Goal: Information Seeking & Learning: Learn about a topic

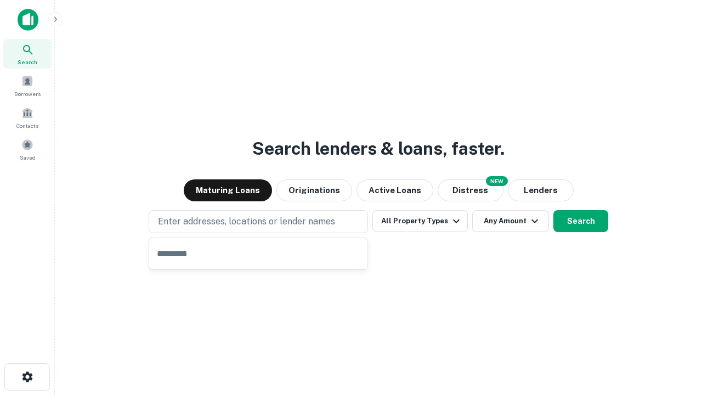
type input "**********"
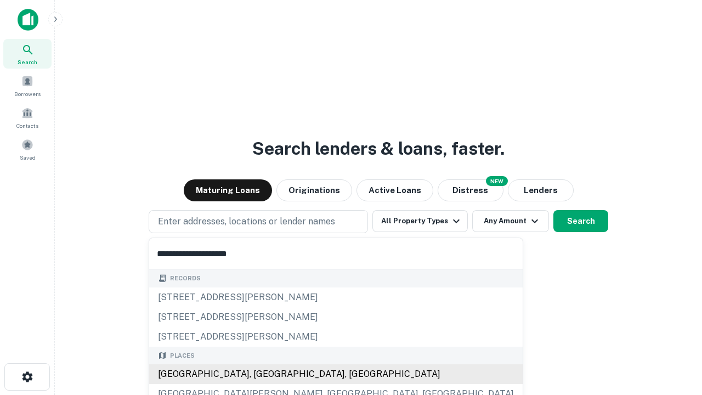
click at [262, 374] on div "[GEOGRAPHIC_DATA], [GEOGRAPHIC_DATA], [GEOGRAPHIC_DATA]" at bounding box center [336, 374] width 374 height 20
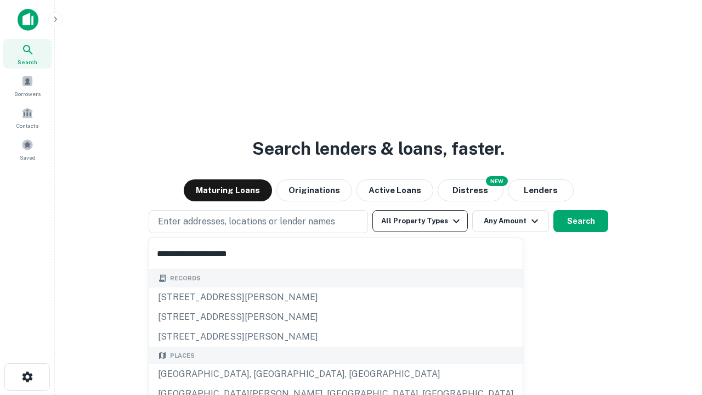
click at [420, 221] on button "All Property Types" at bounding box center [420, 221] width 95 height 22
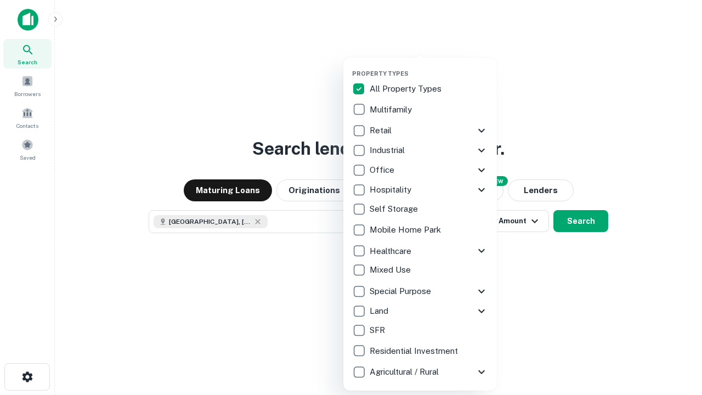
click at [429, 66] on button "button" at bounding box center [429, 66] width 154 height 1
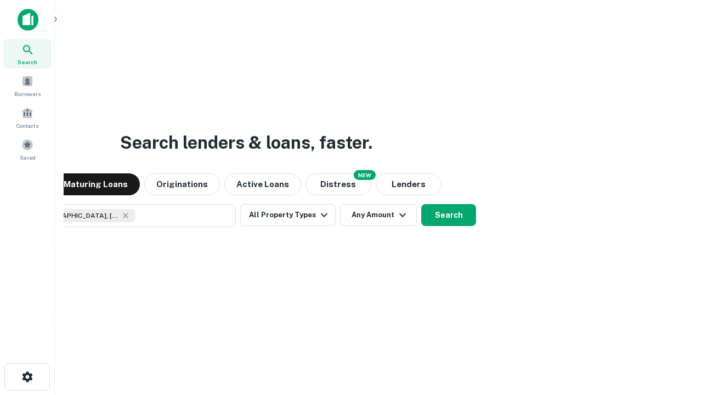
scroll to position [18, 0]
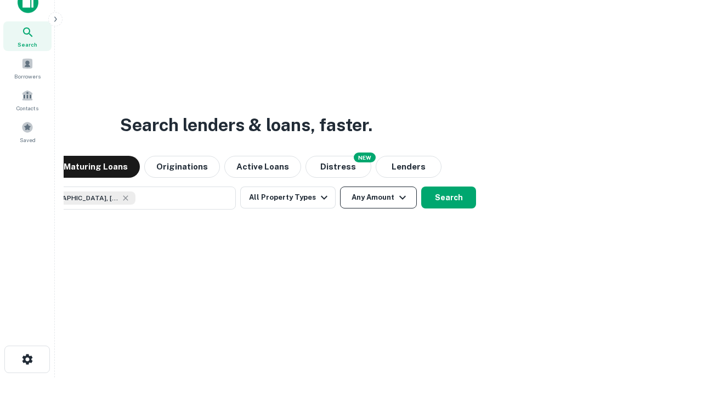
click at [340, 187] on button "Any Amount" at bounding box center [378, 198] width 77 height 22
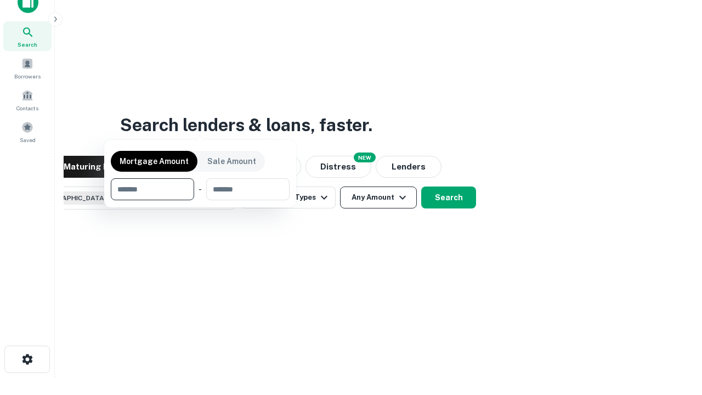
scroll to position [79, 311]
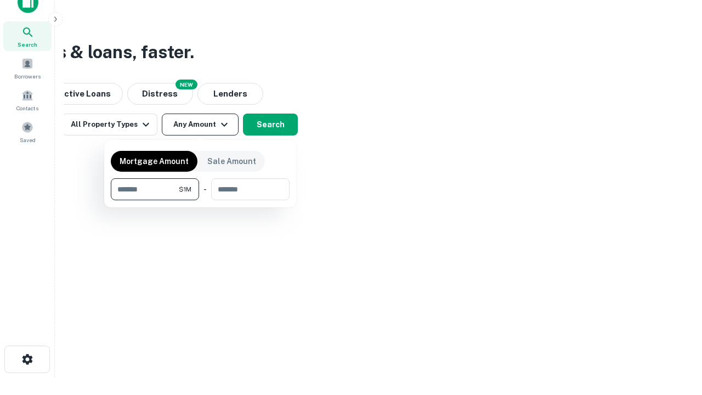
type input "*******"
click at [200, 200] on button "button" at bounding box center [200, 200] width 179 height 1
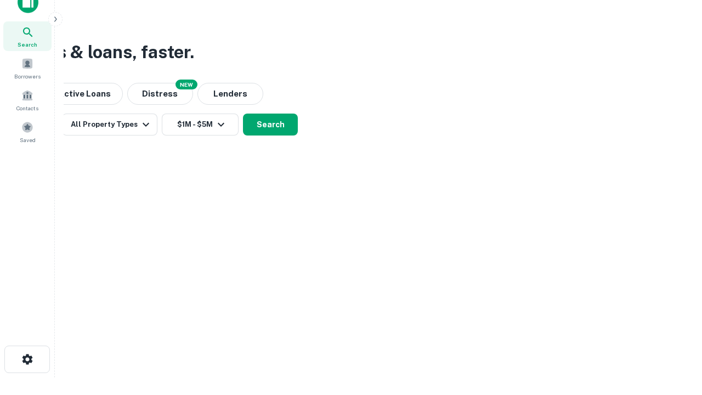
scroll to position [18, 0]
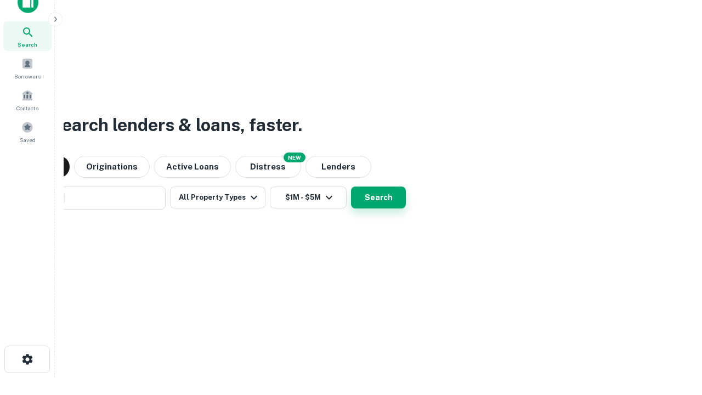
click at [351, 187] on button "Search" at bounding box center [378, 198] width 55 height 22
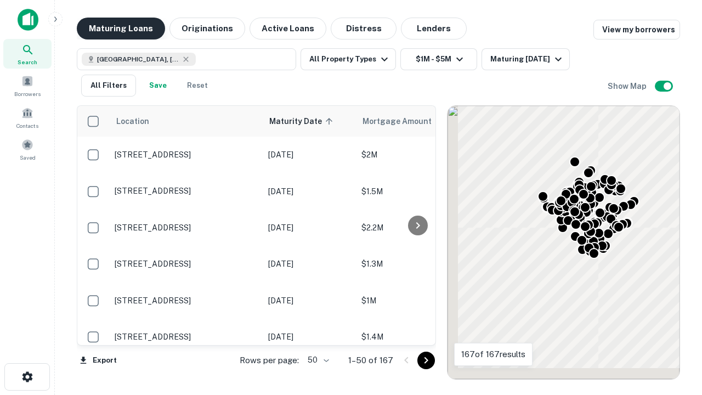
click at [121, 29] on button "Maturing Loans" at bounding box center [121, 29] width 88 height 22
